Goal: Transaction & Acquisition: Obtain resource

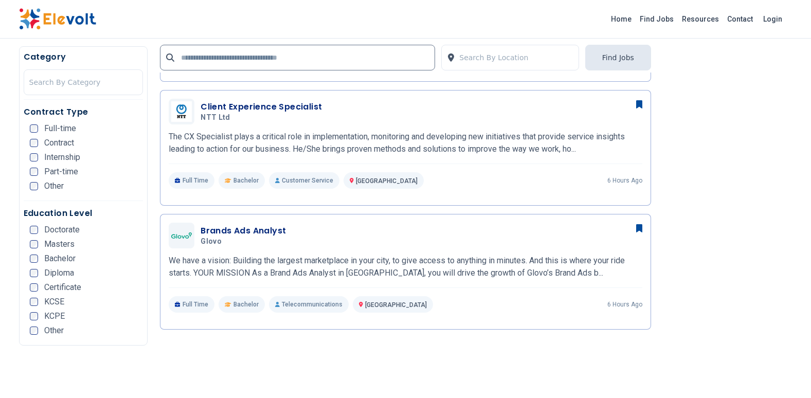
scroll to position [483, 0]
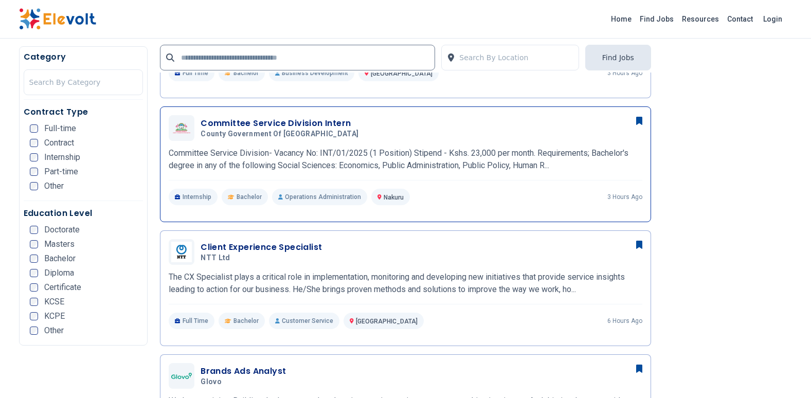
click at [304, 156] on p "Committee Service Division- Vacancy No: INT/01/2025 (1 Position) Stipend - Kshs…" at bounding box center [406, 159] width 474 height 25
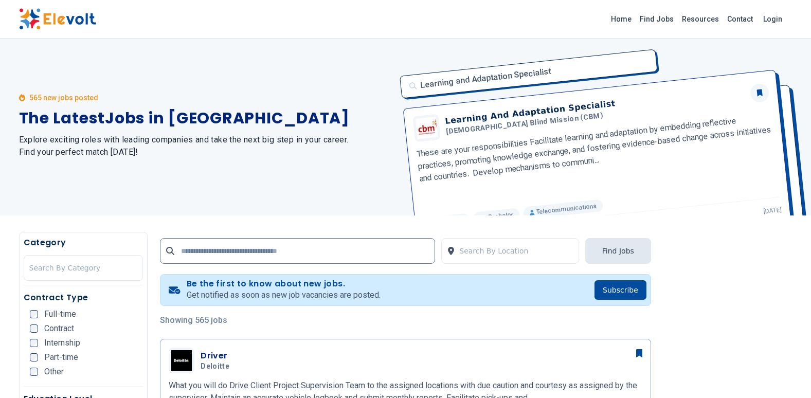
scroll to position [0, 0]
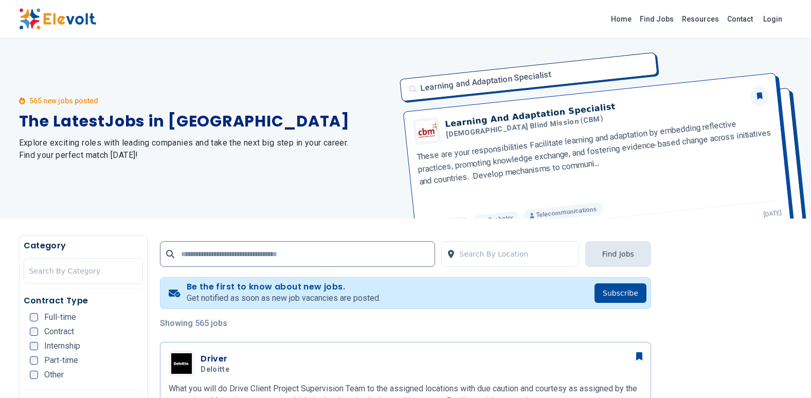
click at [482, 123] on div "Learning and Adaptation Specialist Learning And Adaptation Specialist Christian…" at bounding box center [592, 129] width 399 height 180
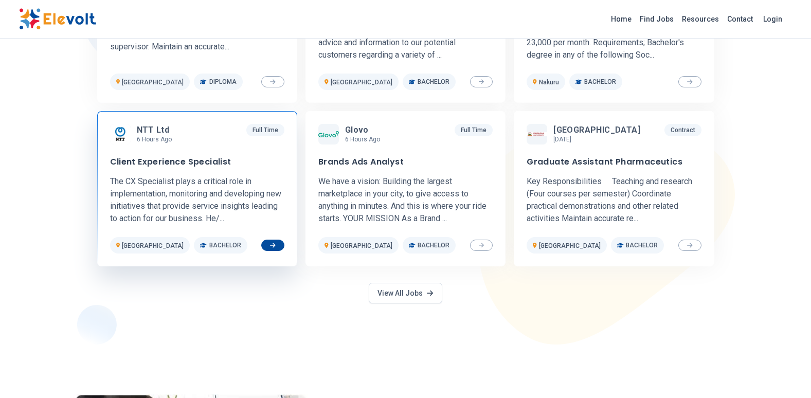
scroll to position [463, 0]
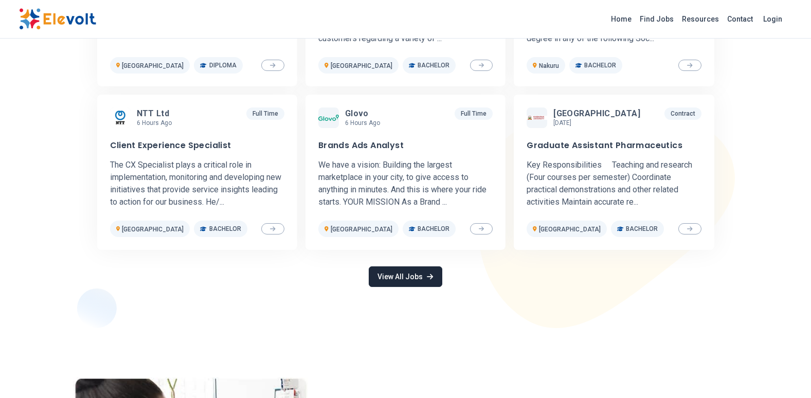
click at [378, 275] on link "View All Jobs" at bounding box center [405, 276] width 73 height 21
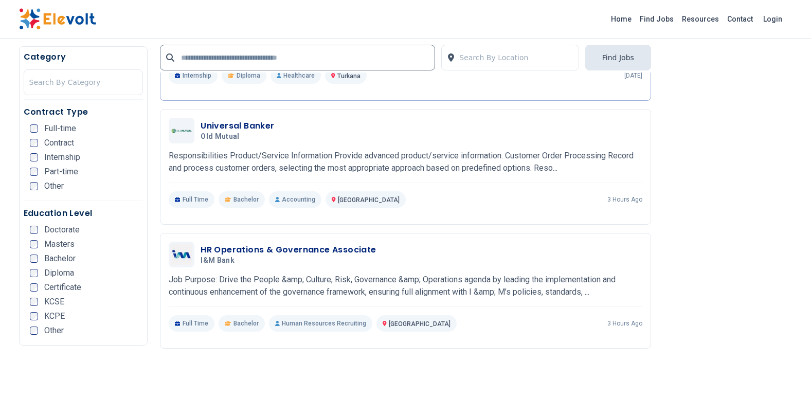
scroll to position [1851, 0]
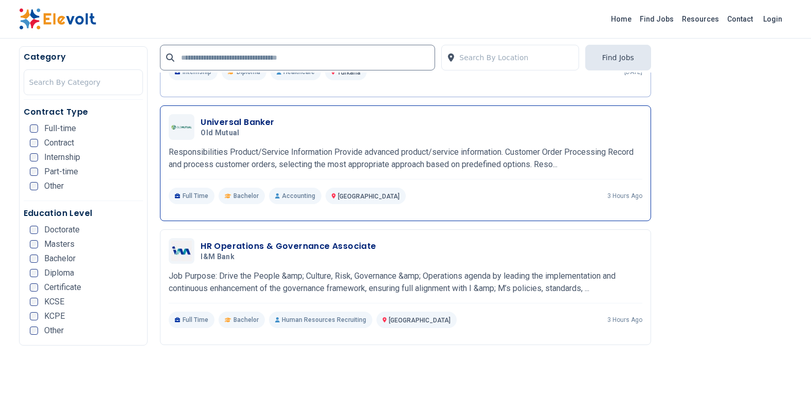
click at [277, 158] on p "Responsibilities Product/Service Information Provide advanced product/service i…" at bounding box center [406, 158] width 474 height 25
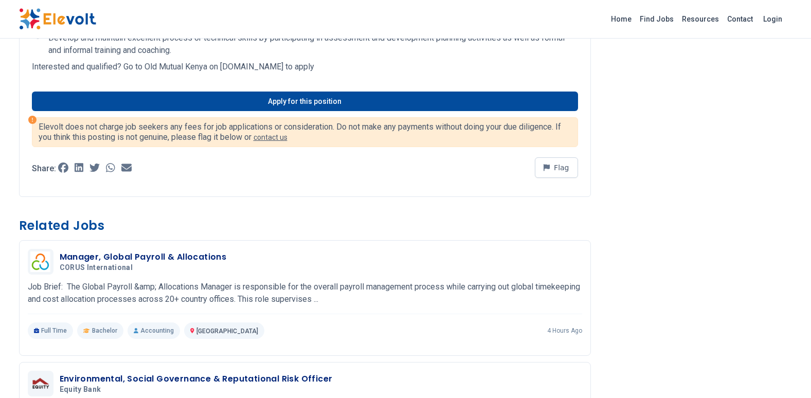
scroll to position [411, 0]
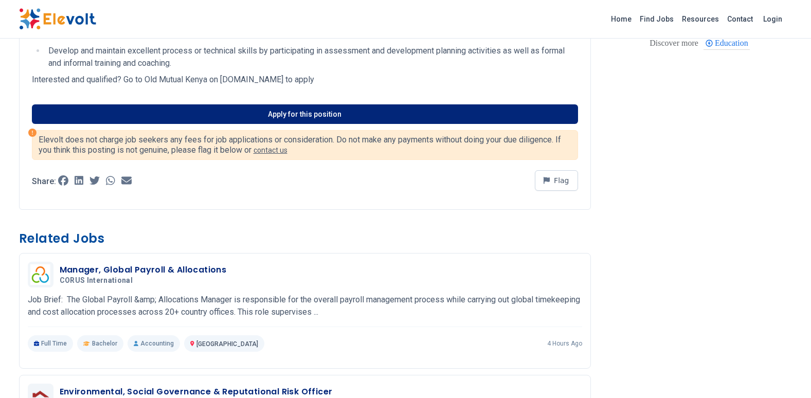
click at [305, 113] on link "Apply for this position" at bounding box center [305, 114] width 546 height 20
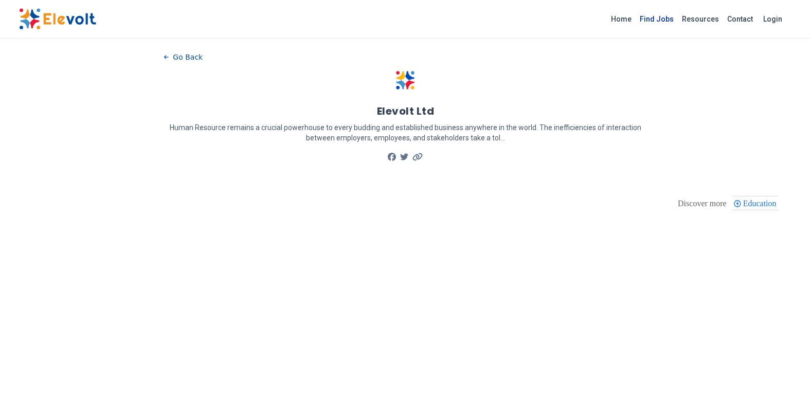
click at [669, 14] on link "Find Jobs" at bounding box center [656, 19] width 42 height 16
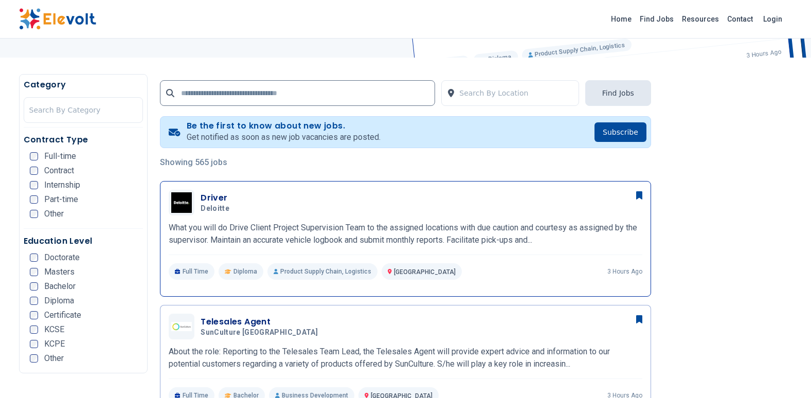
scroll to position [206, 0]
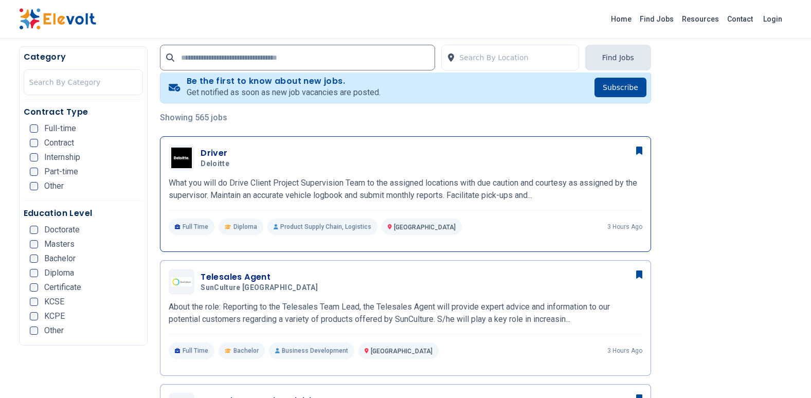
click at [333, 181] on p "What you will do Drive Client Project Supervision Team to the assigned location…" at bounding box center [406, 189] width 474 height 25
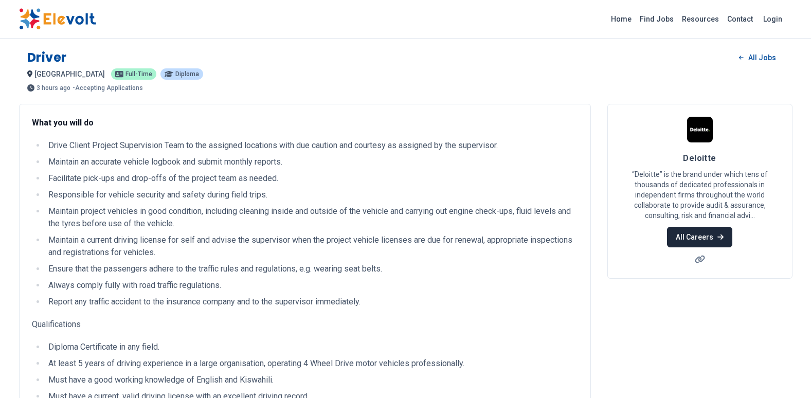
click at [681, 231] on link "All Careers" at bounding box center [699, 237] width 65 height 21
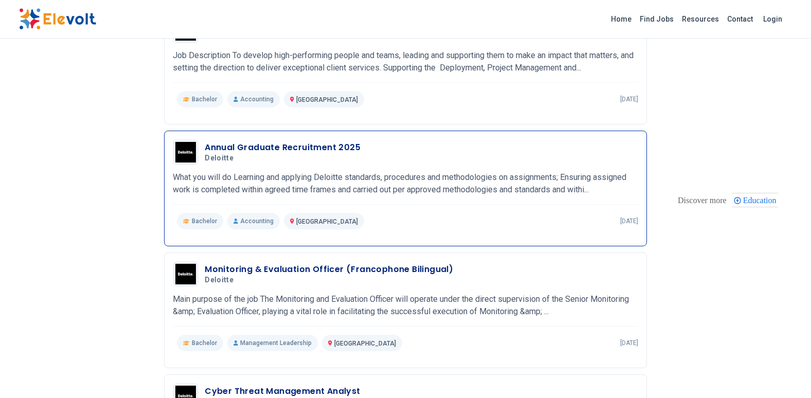
scroll to position [668, 0]
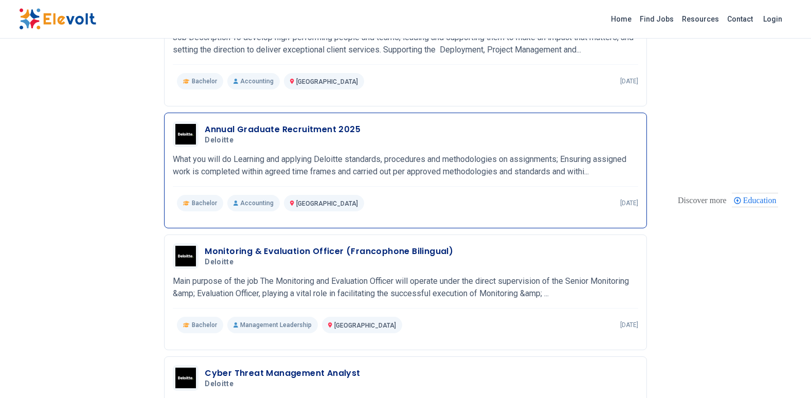
click at [317, 160] on p "What you will do Learning and applying Deloitte standards, procedures and metho…" at bounding box center [405, 165] width 465 height 25
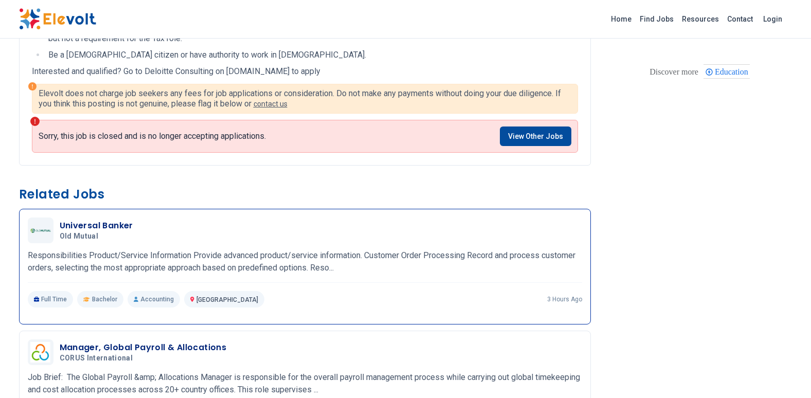
scroll to position [207, 0]
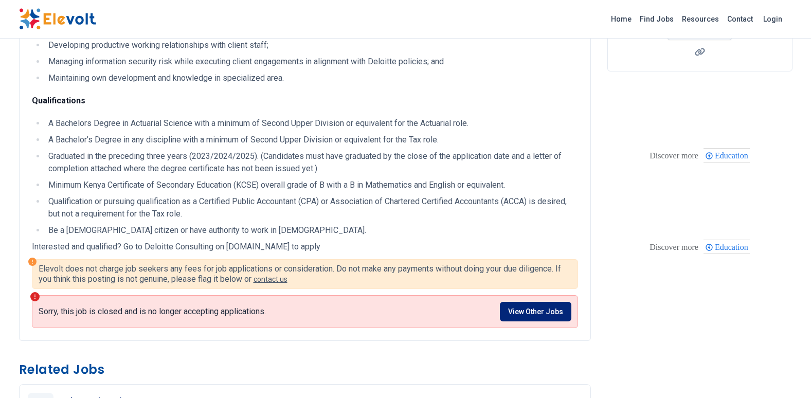
click at [523, 306] on link "View Other Jobs" at bounding box center [535, 312] width 71 height 20
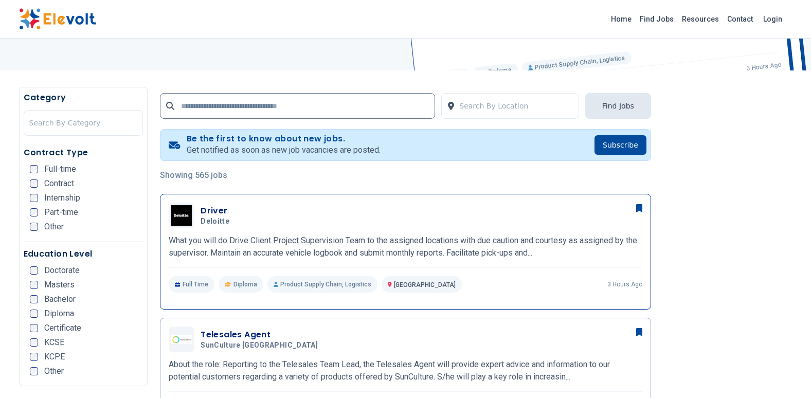
scroll to position [154, 0]
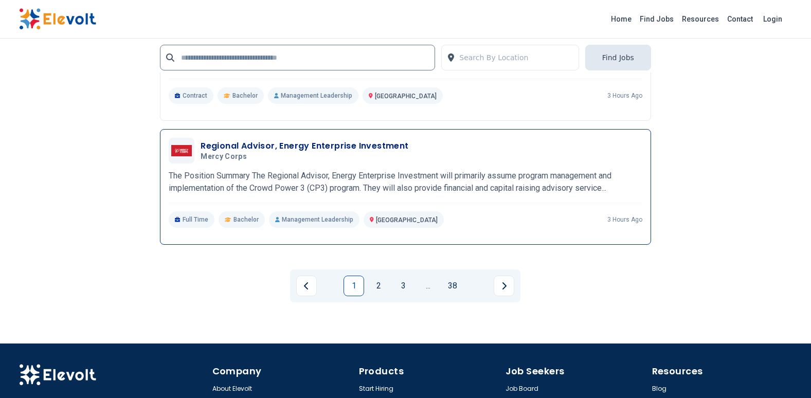
scroll to position [2314, 0]
